Goal: Task Accomplishment & Management: Use online tool/utility

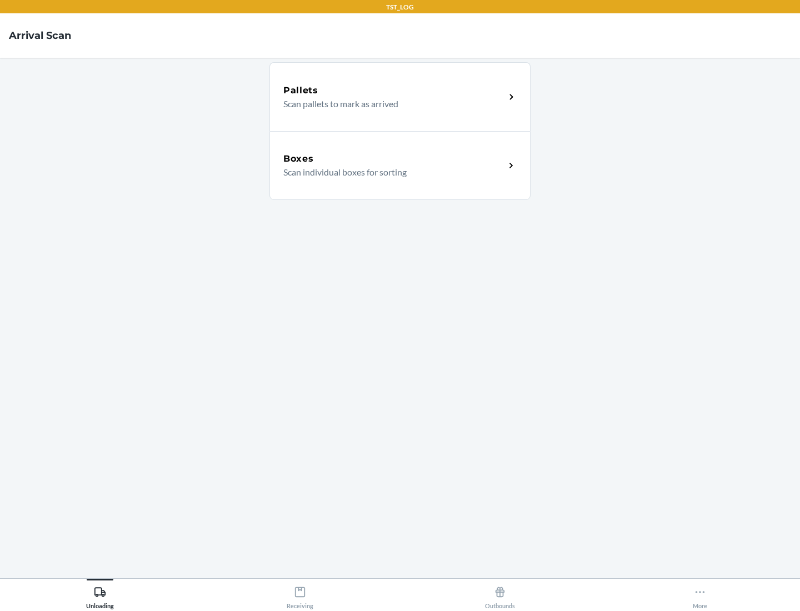
click at [394, 159] on div "Boxes" at bounding box center [394, 158] width 222 height 13
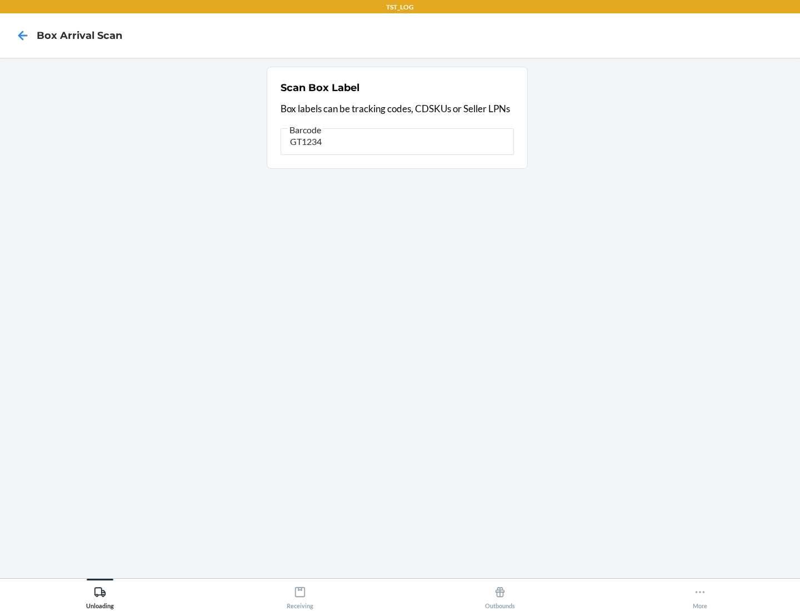
type input "GT1234"
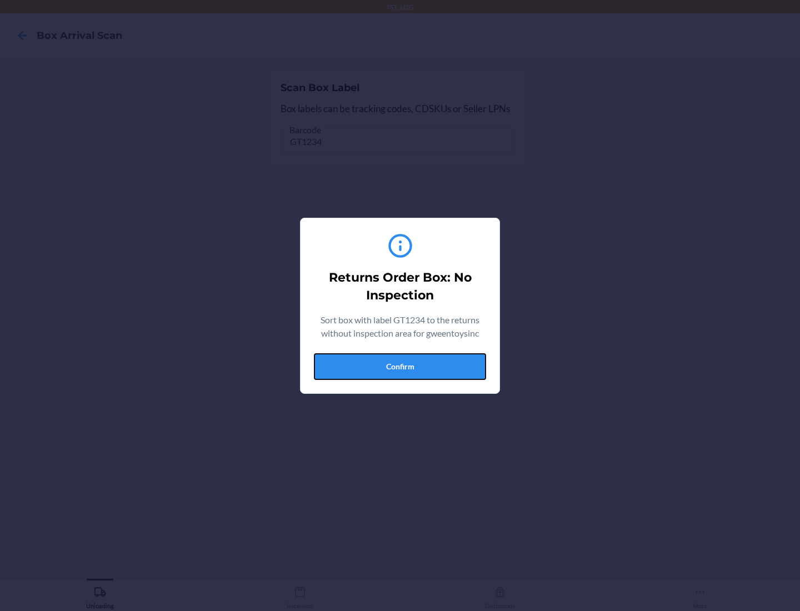
click at [400, 366] on button "Confirm" at bounding box center [400, 366] width 172 height 27
